Goal: Transaction & Acquisition: Purchase product/service

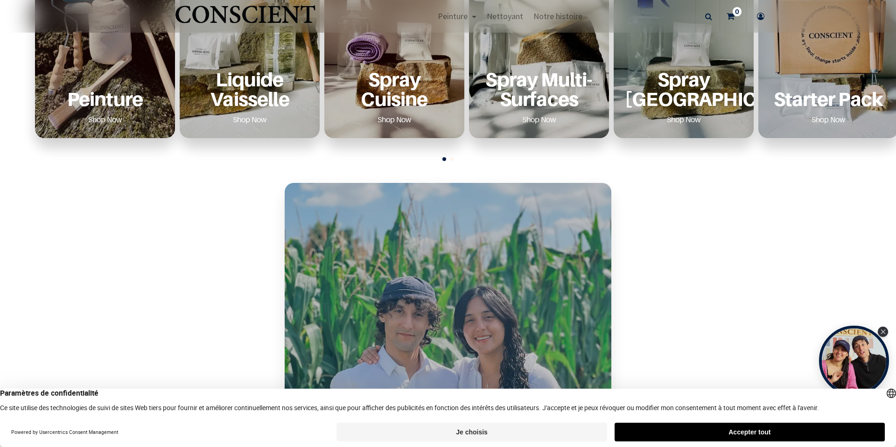
scroll to position [458, 0]
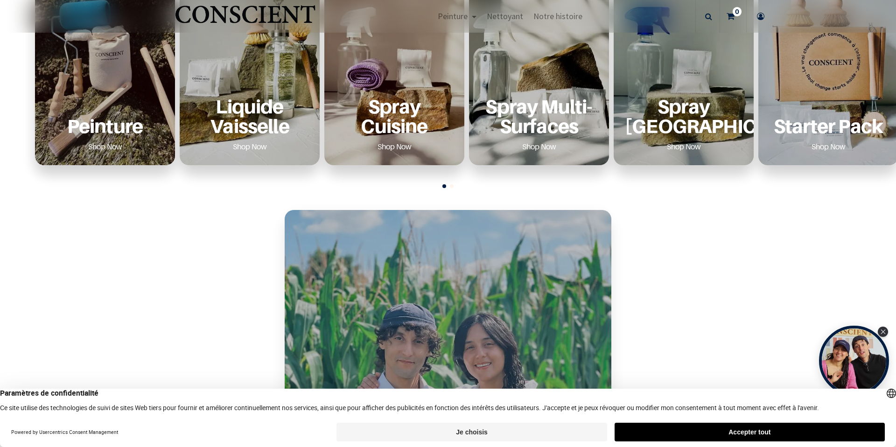
click at [100, 103] on div "Peinture Shop Now" at bounding box center [105, 125] width 118 height 57
click at [104, 138] on div "Peinture Shop Now" at bounding box center [105, 125] width 118 height 57
click at [104, 124] on p "Peinture" at bounding box center [105, 125] width 118 height 19
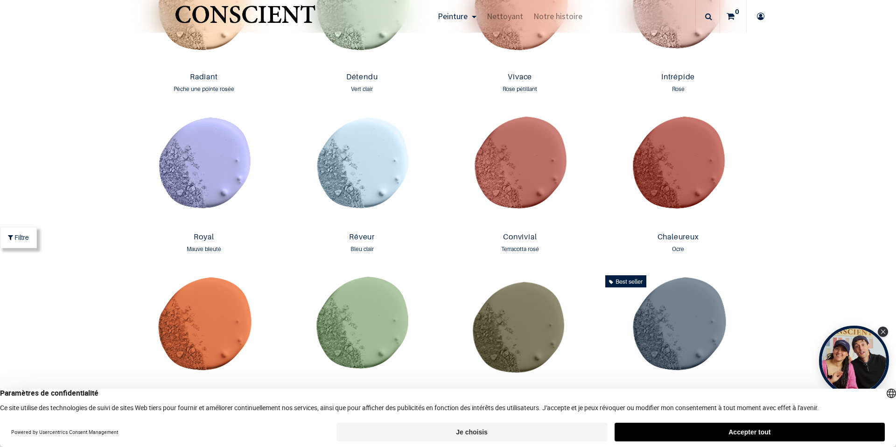
scroll to position [1110, 0]
click at [654, 178] on img at bounding box center [677, 169] width 153 height 117
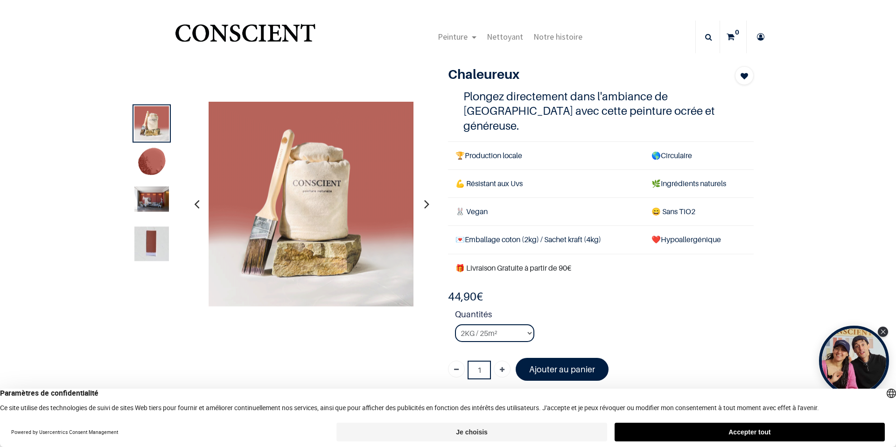
click at [153, 161] on img at bounding box center [151, 163] width 35 height 35
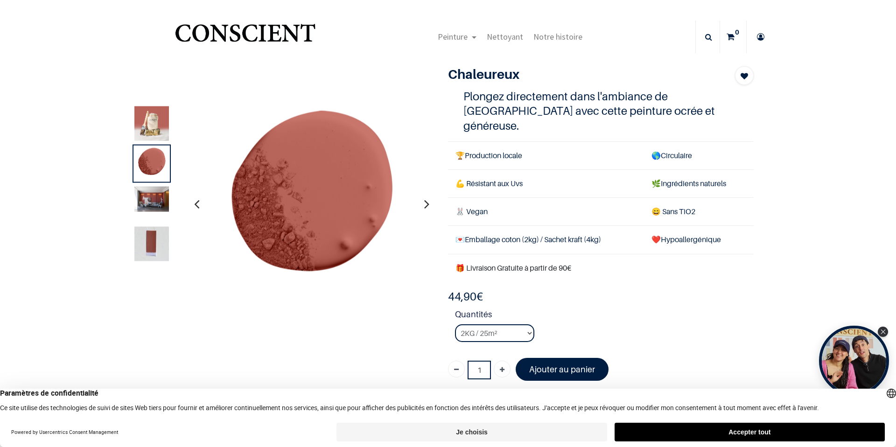
click at [134, 202] on img at bounding box center [151, 198] width 35 height 25
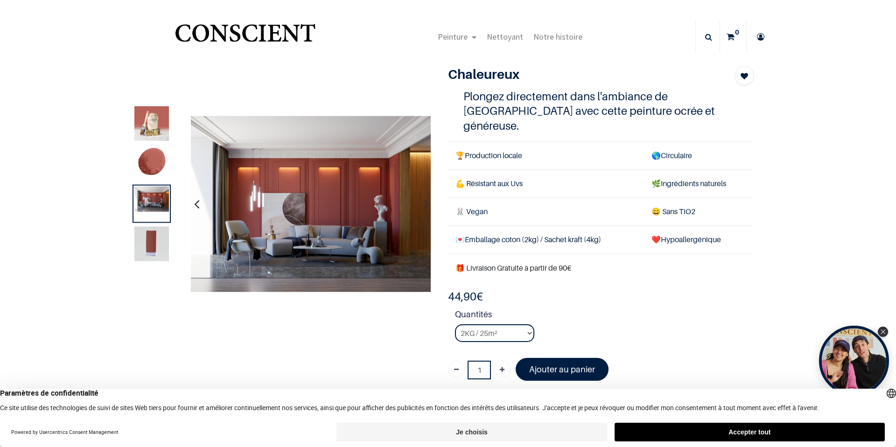
click at [150, 252] on img at bounding box center [151, 243] width 35 height 35
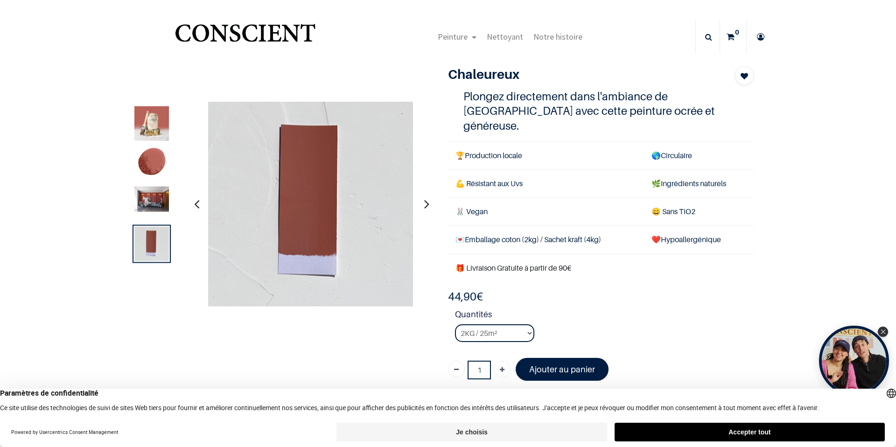
click at [160, 110] on img at bounding box center [151, 123] width 35 height 35
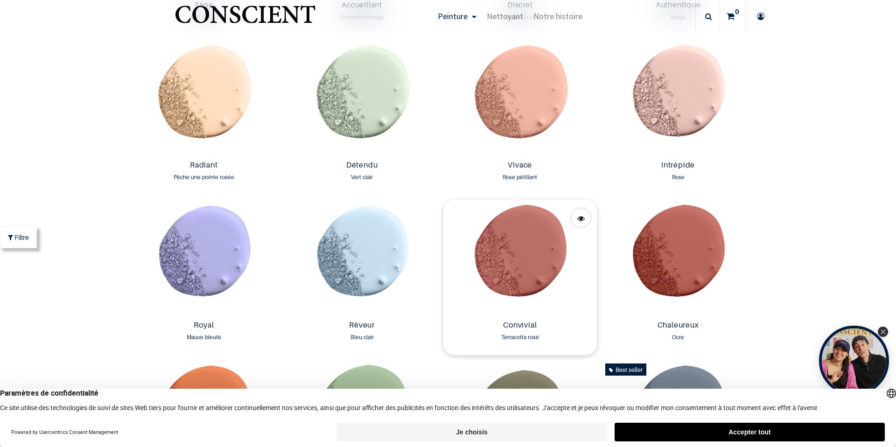
scroll to position [1022, 0]
click at [509, 237] on img at bounding box center [519, 257] width 153 height 117
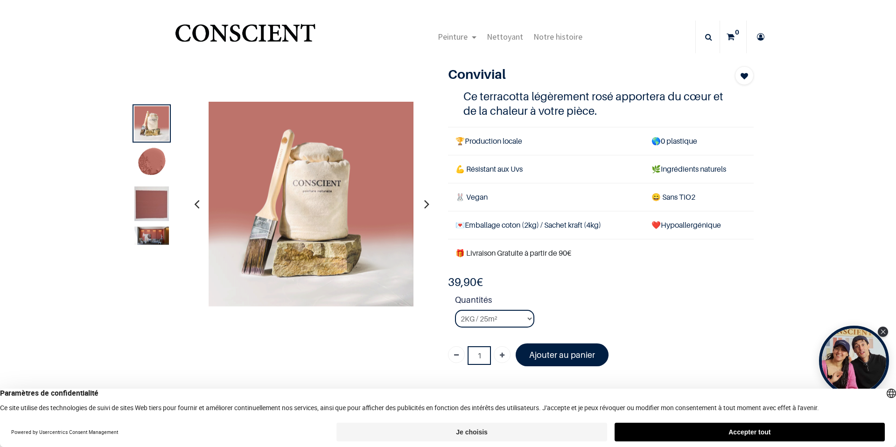
click at [155, 167] on img at bounding box center [151, 163] width 35 height 35
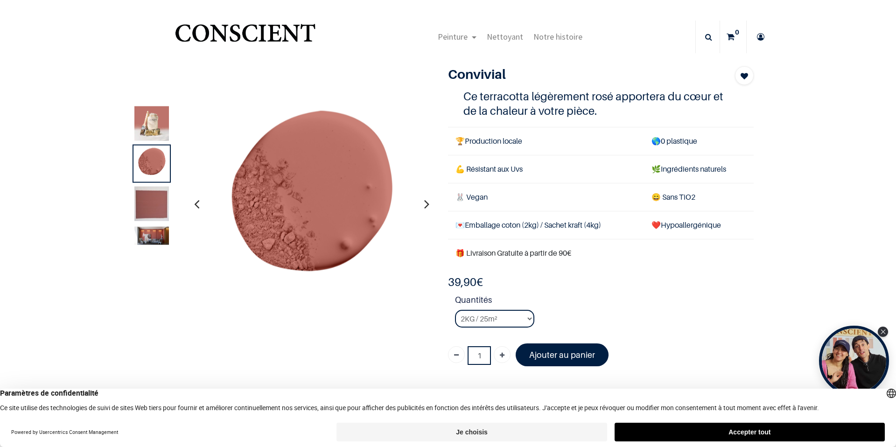
click at [152, 205] on img at bounding box center [151, 203] width 35 height 35
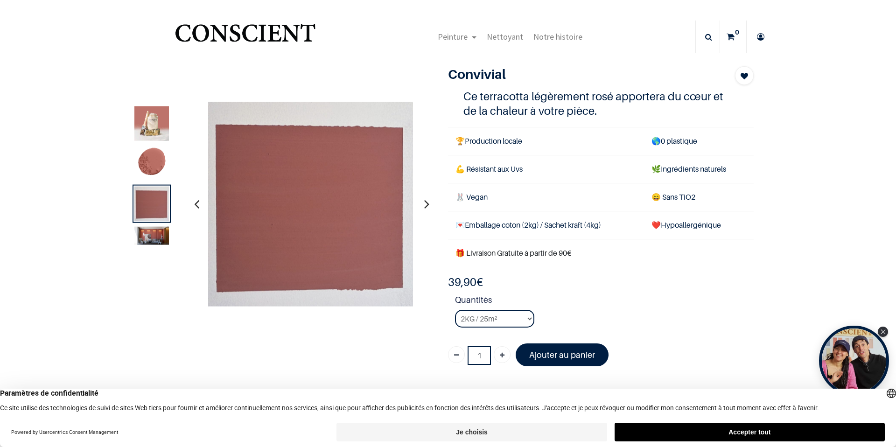
click at [153, 233] on img at bounding box center [151, 235] width 35 height 18
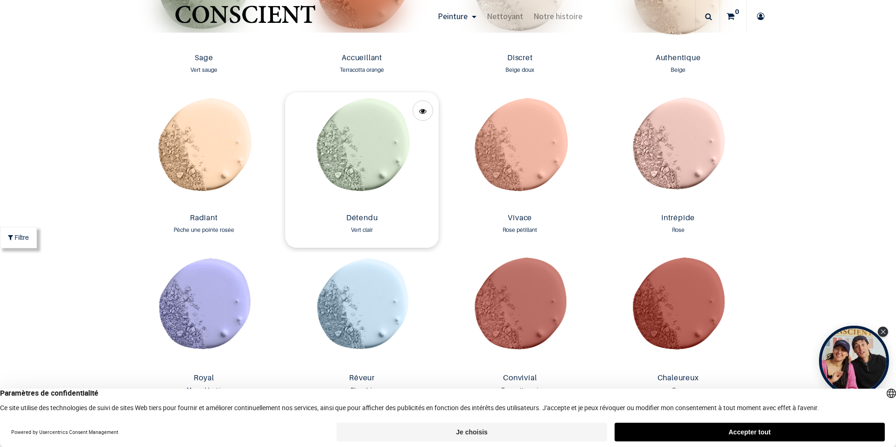
scroll to position [963, 0]
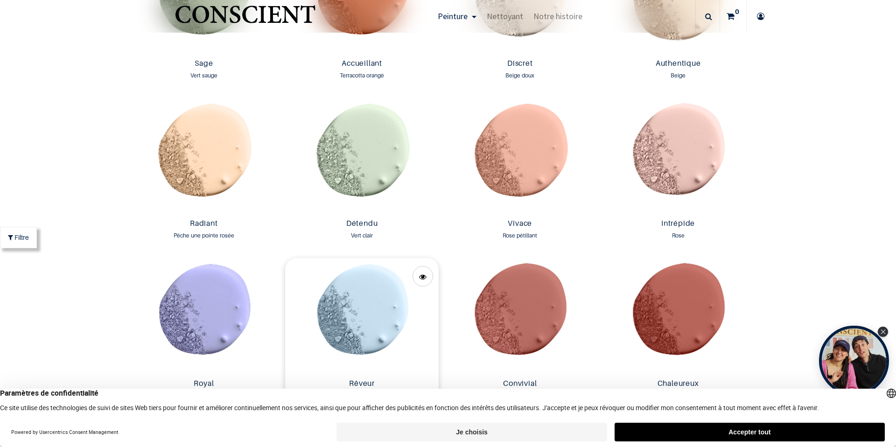
click at [376, 288] on img at bounding box center [361, 316] width 153 height 117
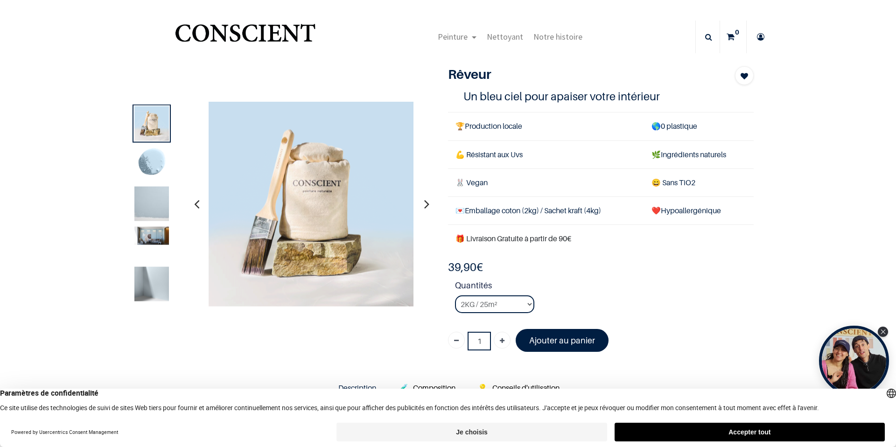
click at [156, 161] on img at bounding box center [151, 163] width 35 height 35
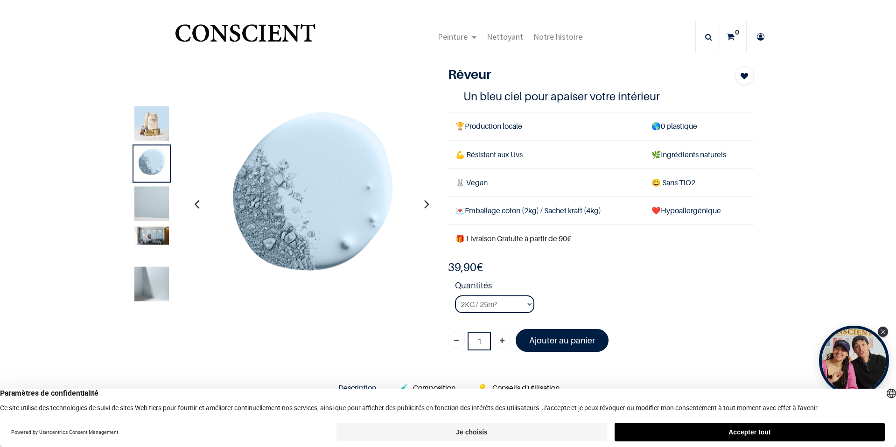
click at [153, 200] on img at bounding box center [151, 203] width 35 height 35
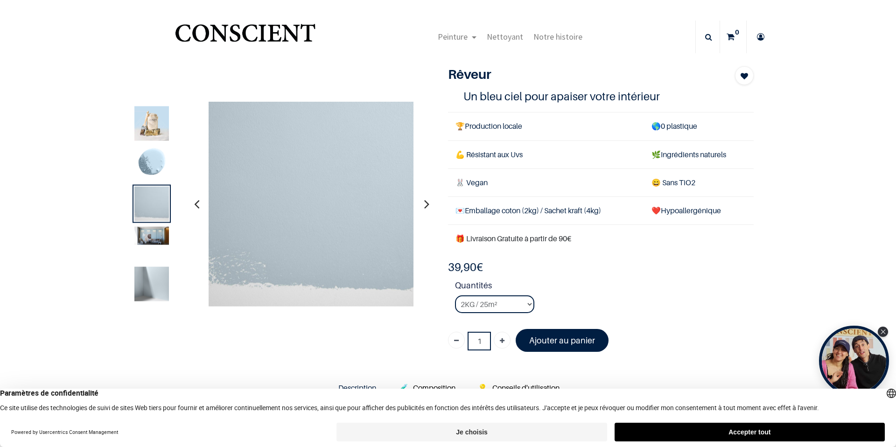
click at [153, 245] on div at bounding box center [152, 243] width 38 height 38
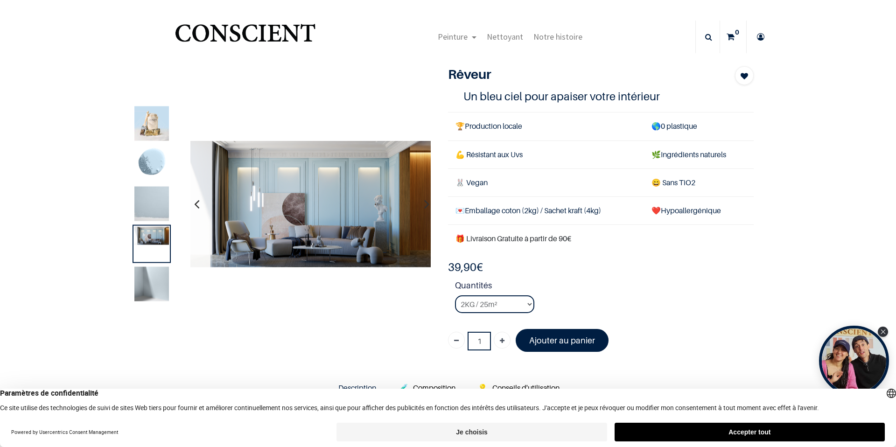
click at [153, 282] on img at bounding box center [151, 283] width 35 height 35
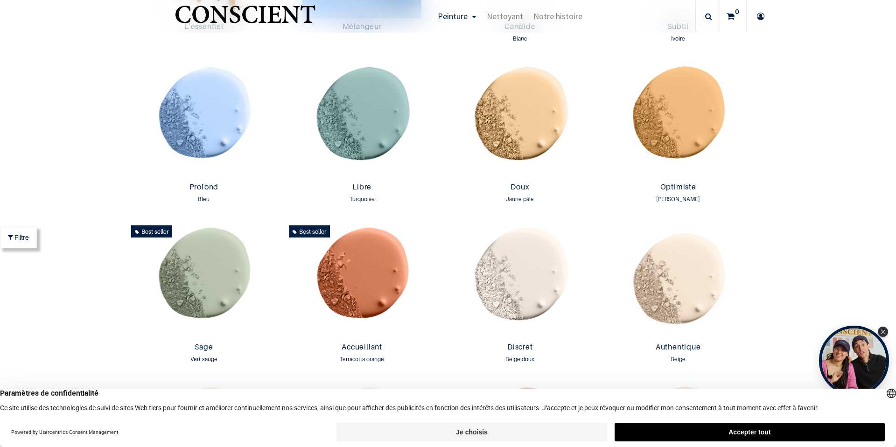
scroll to position [796, 0]
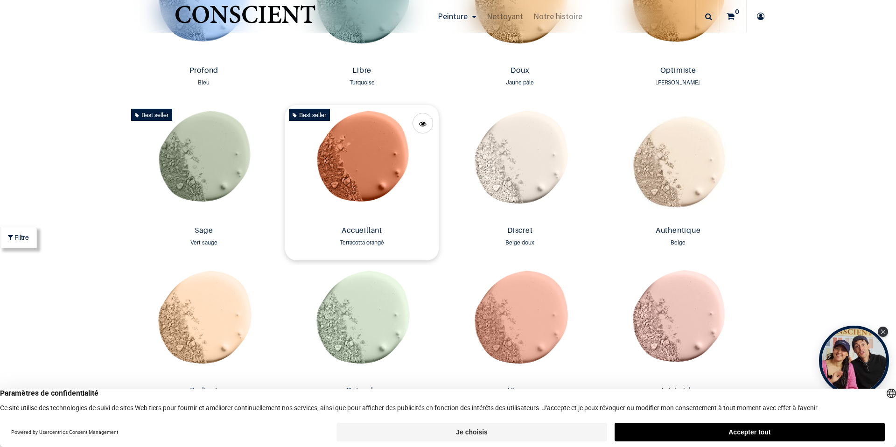
click at [358, 173] on img at bounding box center [361, 163] width 153 height 117
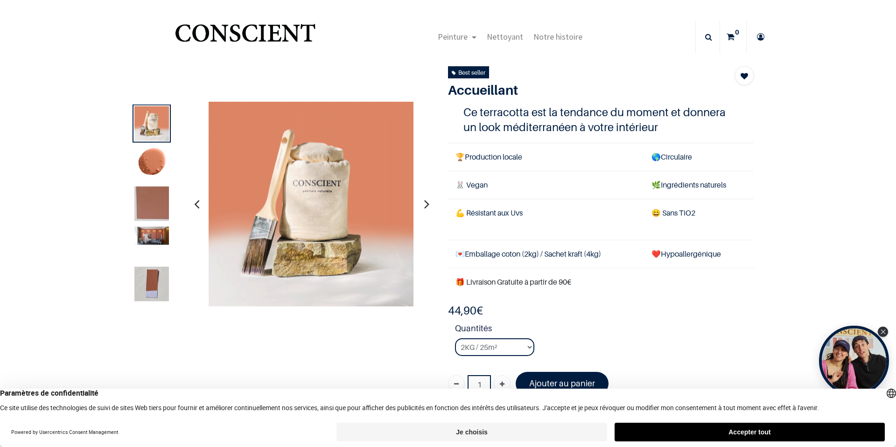
click at [158, 185] on div at bounding box center [152, 203] width 38 height 38
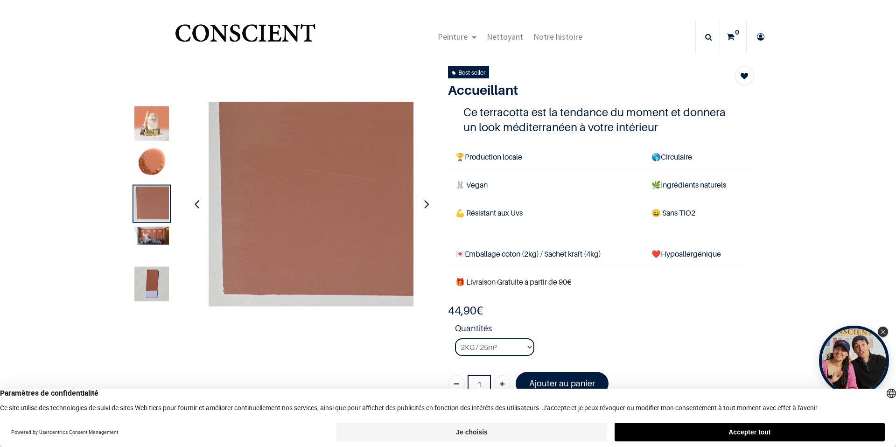
click at [152, 168] on img at bounding box center [151, 163] width 35 height 35
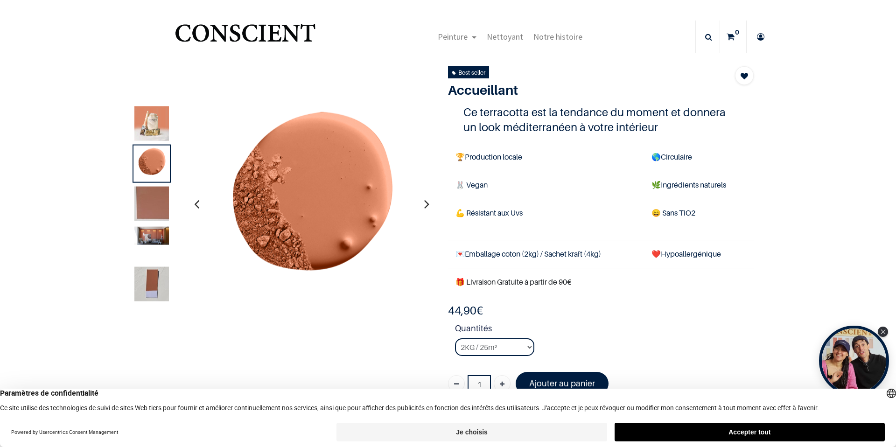
click at [160, 226] on img at bounding box center [151, 235] width 35 height 18
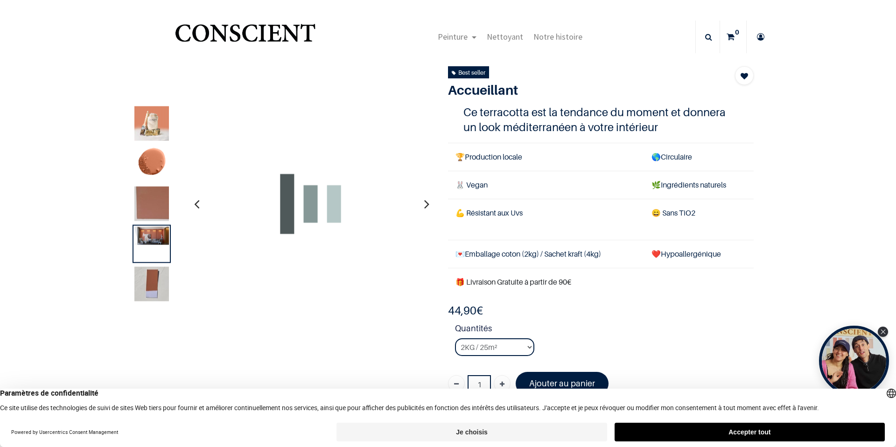
click at [160, 251] on div at bounding box center [152, 243] width 38 height 38
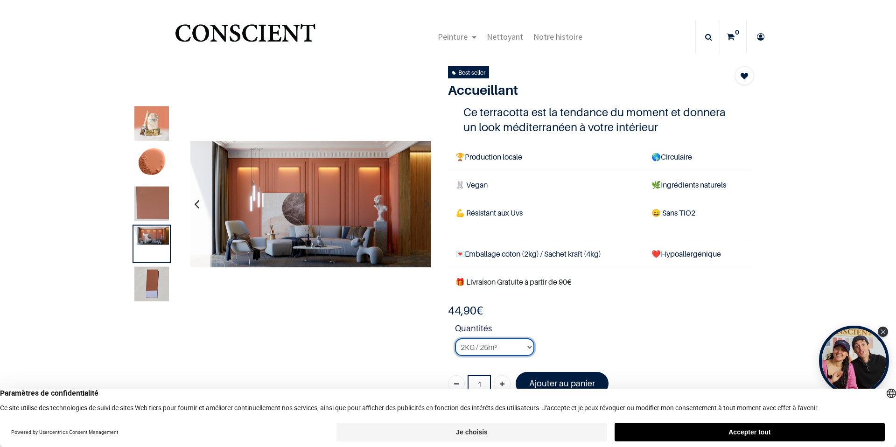
click at [479, 342] on select "2KG / 25m² 4KG / 50m² 8KG / 100m² Testeur" at bounding box center [494, 347] width 79 height 18
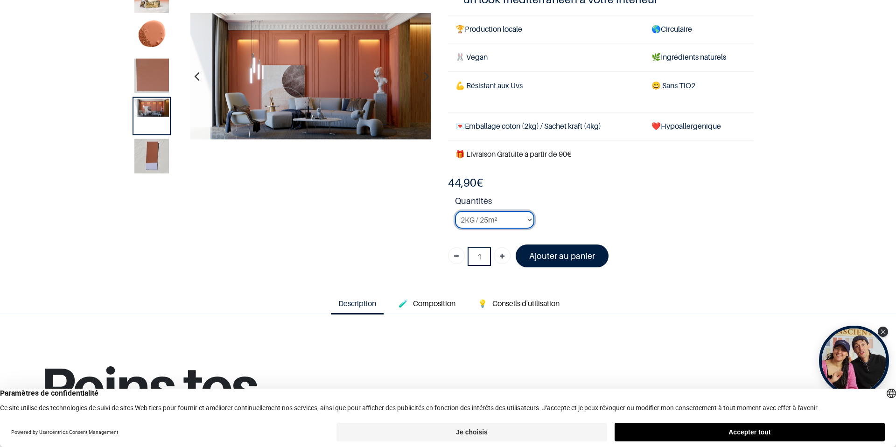
scroll to position [72, 0]
click at [495, 226] on select "2KG / 25m² 4KG / 50m² 8KG / 100m² Testeur" at bounding box center [494, 220] width 79 height 18
select select "96"
click at [455, 211] on select "2KG / 25m² 4KG / 50m² 8KG / 100m² Testeur" at bounding box center [494, 220] width 79 height 18
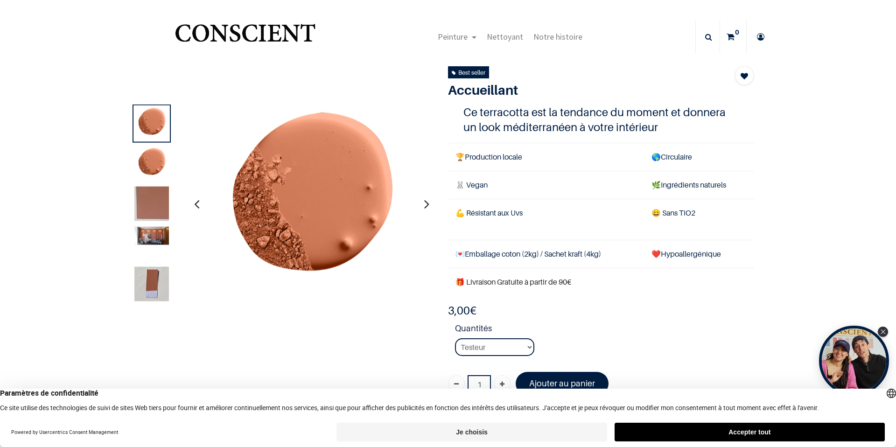
click at [150, 163] on img at bounding box center [151, 163] width 35 height 35
click at [147, 202] on img at bounding box center [151, 203] width 35 height 35
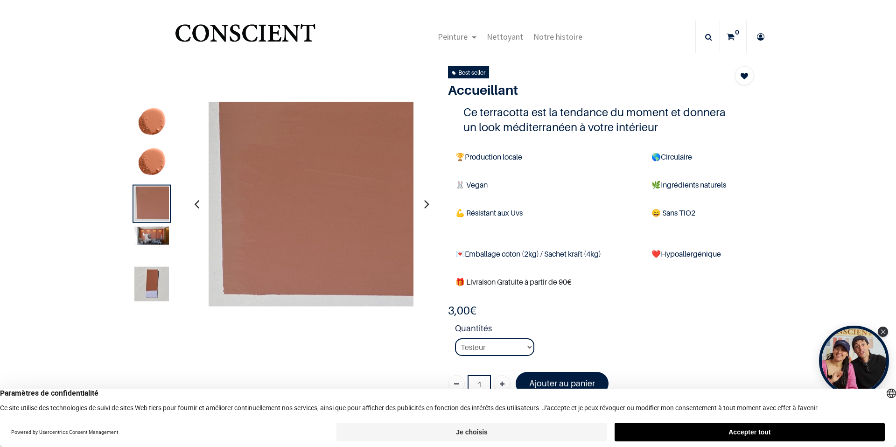
click at [147, 235] on img at bounding box center [151, 235] width 35 height 18
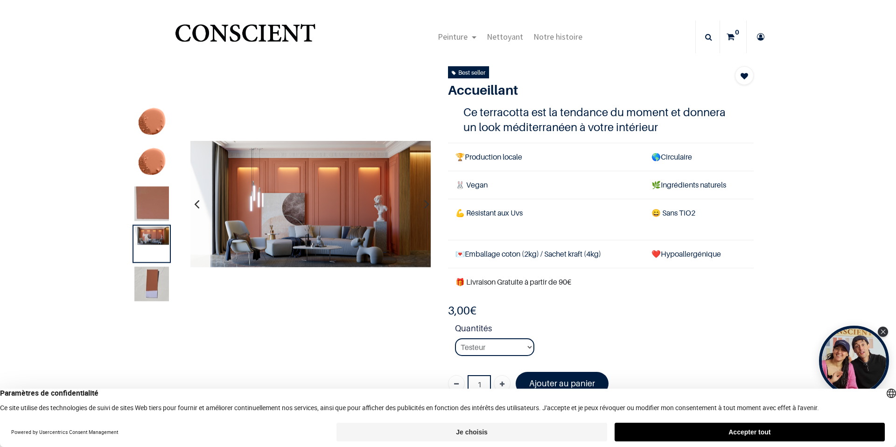
click at [145, 116] on img at bounding box center [151, 123] width 35 height 35
